Goal: Navigation & Orientation: Find specific page/section

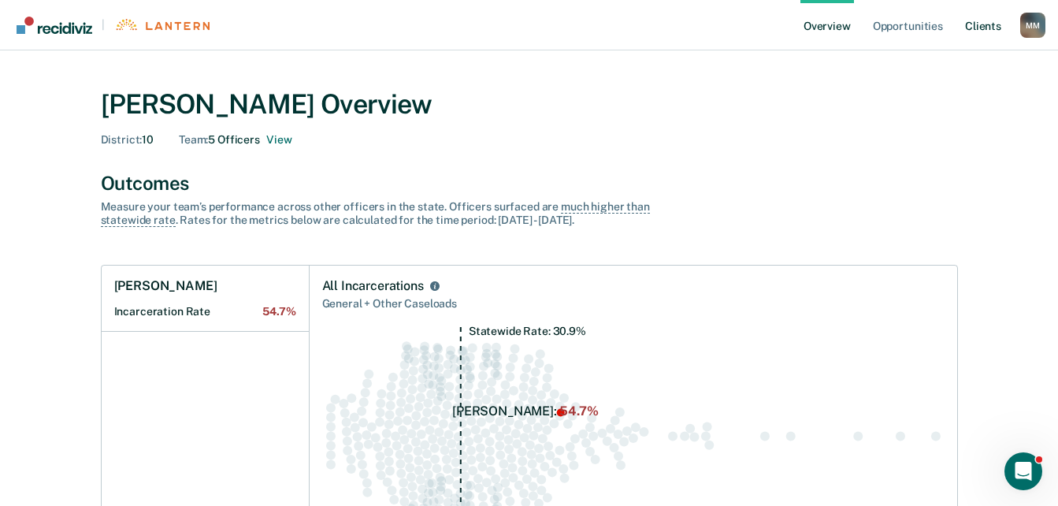
click at [984, 25] on link "Client s" at bounding box center [983, 25] width 43 height 50
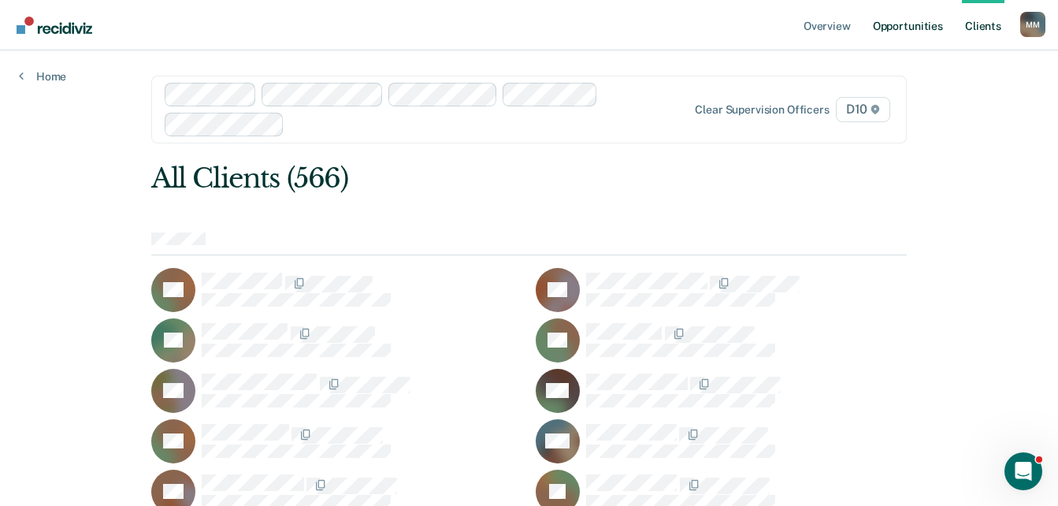
click at [909, 30] on link "Opportunities" at bounding box center [908, 25] width 76 height 50
